Goal: Task Accomplishment & Management: Complete application form

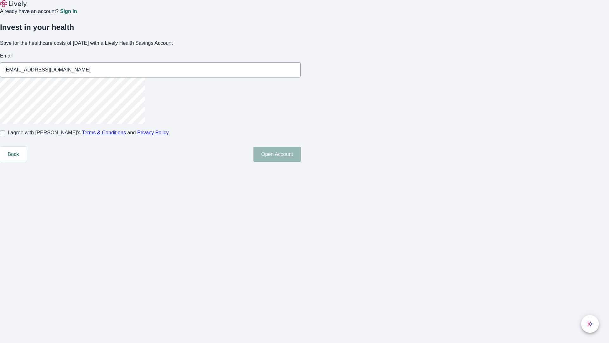
click at [5, 135] on input "I agree with Lively’s Terms & Conditions and Privacy Policy" at bounding box center [2, 132] width 5 height 5
checkbox input "true"
click at [301, 162] on button "Open Account" at bounding box center [276, 154] width 47 height 15
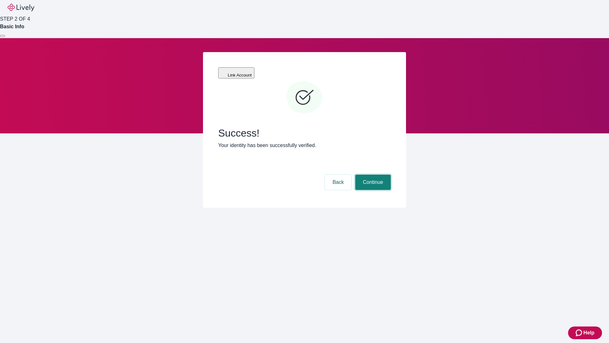
click at [372, 174] on button "Continue" at bounding box center [373, 181] width 36 height 15
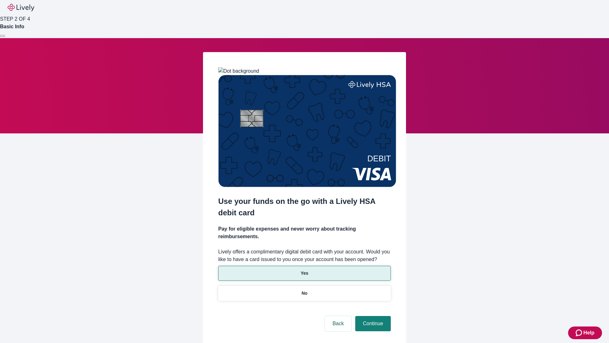
click at [304, 270] on p "Yes" at bounding box center [305, 273] width 8 height 7
click at [372, 316] on button "Continue" at bounding box center [373, 323] width 36 height 15
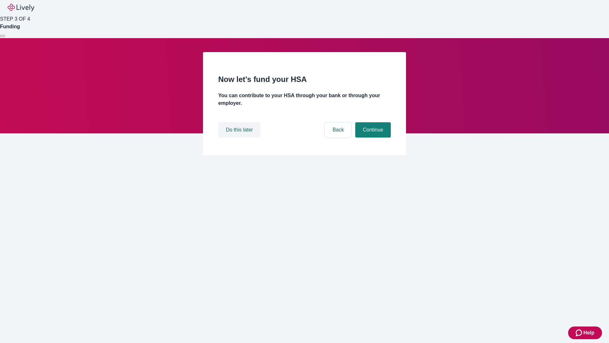
click at [240, 137] on button "Do this later" at bounding box center [239, 129] width 42 height 15
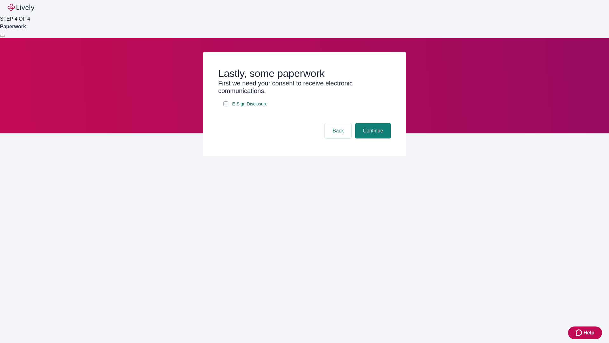
click at [226, 106] on input "E-Sign Disclosure" at bounding box center [225, 103] width 5 height 5
checkbox input "true"
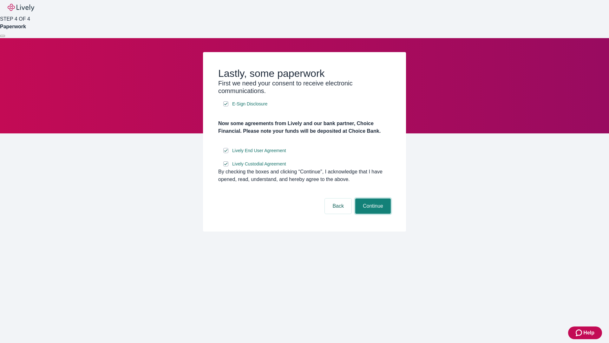
click at [372, 213] on button "Continue" at bounding box center [373, 205] width 36 height 15
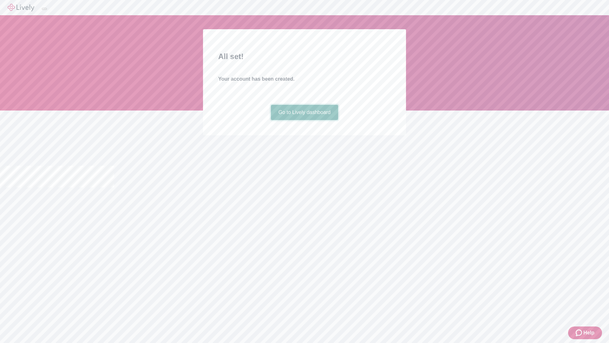
click at [304, 120] on link "Go to Lively dashboard" at bounding box center [305, 112] width 68 height 15
